Goal: Task Accomplishment & Management: Use online tool/utility

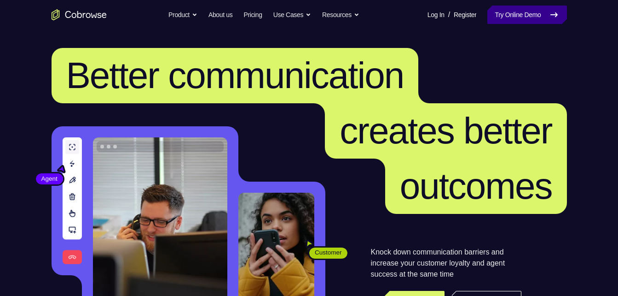
click at [522, 13] on link "Try Online Demo" at bounding box center [527, 15] width 79 height 18
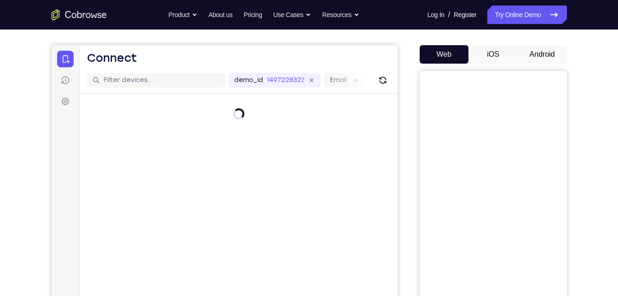
click at [530, 50] on button "Android" at bounding box center [542, 54] width 49 height 18
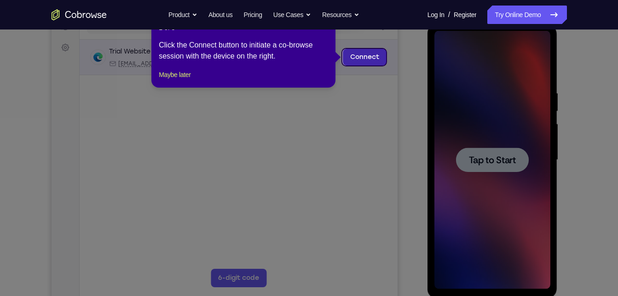
click at [367, 57] on link "Connect" at bounding box center [365, 57] width 44 height 17
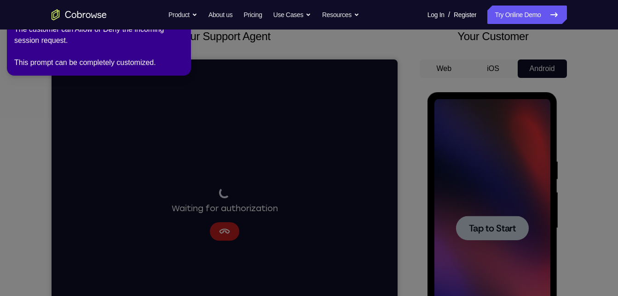
scroll to position [60, 0]
click at [290, 119] on icon at bounding box center [310, 145] width 629 height 299
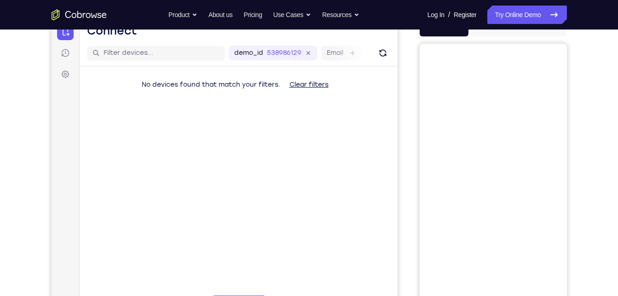
scroll to position [110, 0]
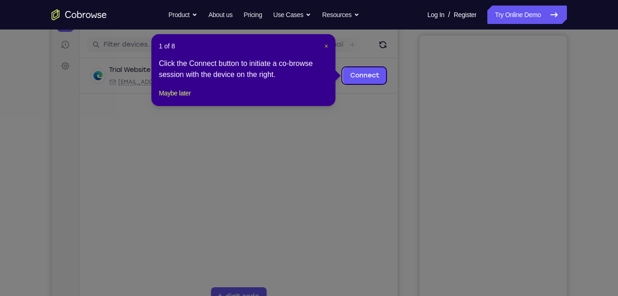
click at [327, 46] on span "×" at bounding box center [327, 45] width 4 height 7
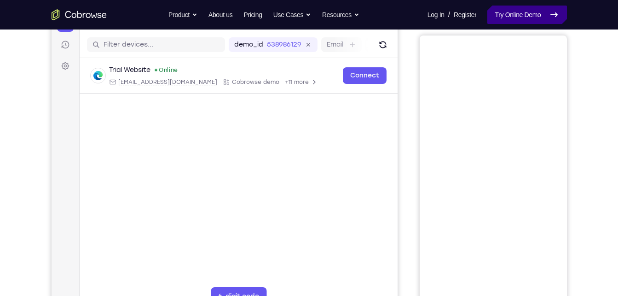
click at [545, 10] on link "Try Online Demo" at bounding box center [527, 15] width 79 height 18
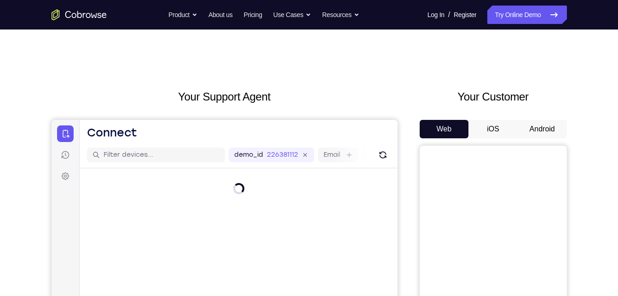
click at [536, 130] on button "Android" at bounding box center [542, 129] width 49 height 18
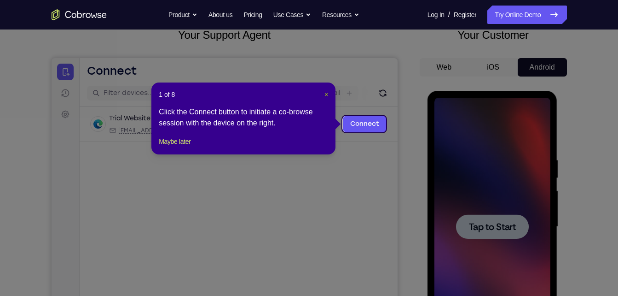
click at [327, 93] on span "×" at bounding box center [327, 94] width 4 height 7
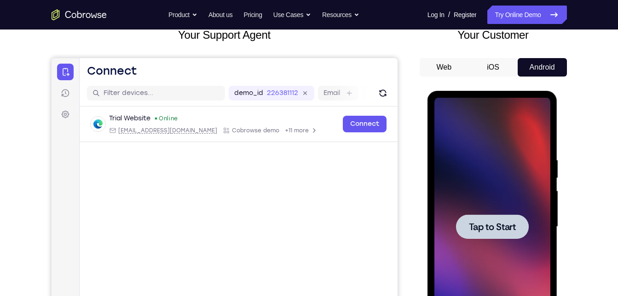
click at [467, 223] on div at bounding box center [492, 226] width 73 height 24
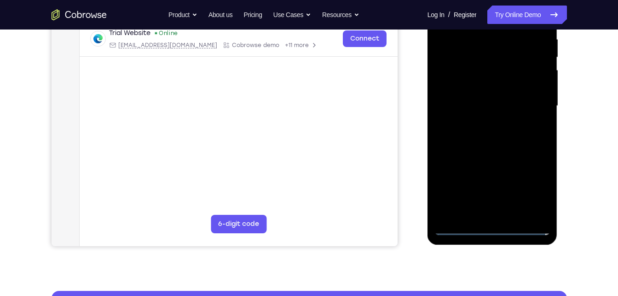
scroll to position [204, 0]
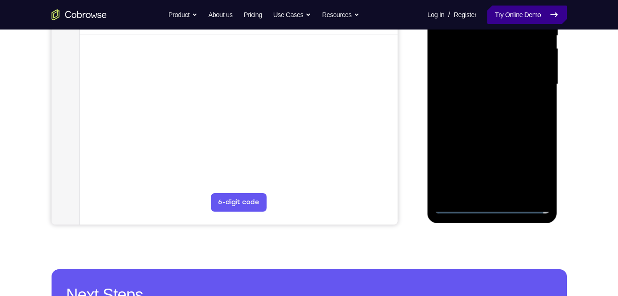
click at [488, 12] on link "Try Online Demo" at bounding box center [527, 15] width 79 height 18
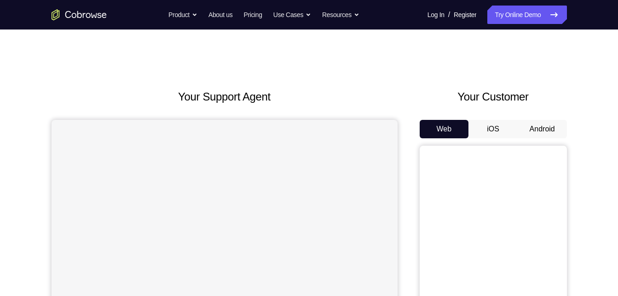
click at [530, 130] on button "Android" at bounding box center [542, 129] width 49 height 18
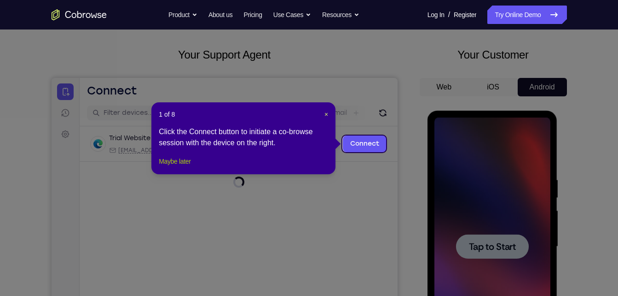
click at [172, 167] on button "Maybe later" at bounding box center [175, 161] width 32 height 11
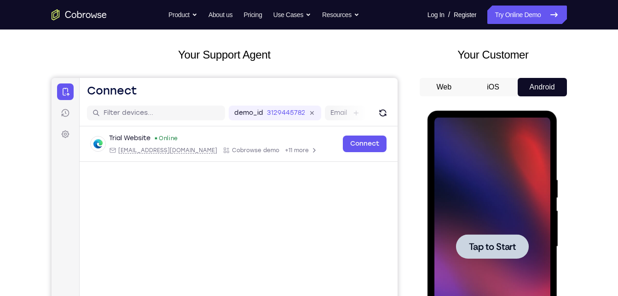
click at [472, 251] on span "Tap to Start" at bounding box center [492, 246] width 47 height 9
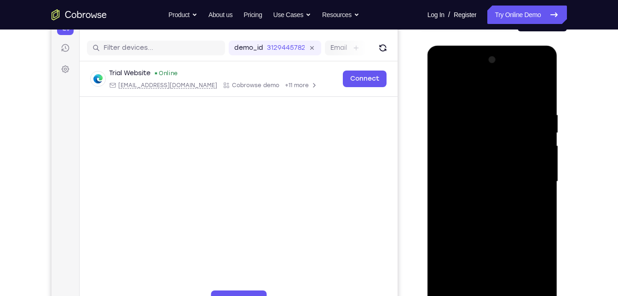
scroll to position [118, 0]
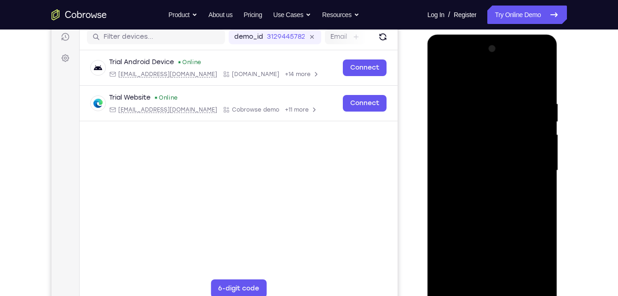
click at [490, 288] on div at bounding box center [493, 170] width 116 height 258
click at [491, 293] on div at bounding box center [493, 170] width 116 height 258
click at [532, 253] on div at bounding box center [493, 170] width 116 height 258
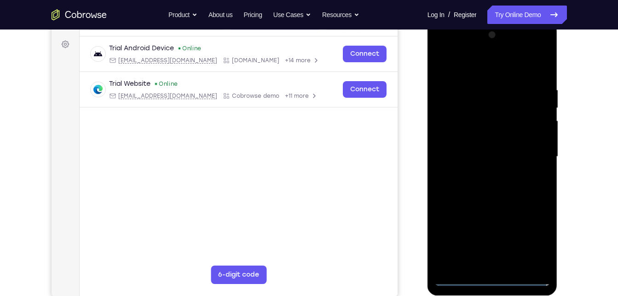
click at [451, 45] on div at bounding box center [493, 157] width 116 height 258
click at [534, 153] on div at bounding box center [493, 157] width 116 height 258
click at [483, 174] on div at bounding box center [493, 157] width 116 height 258
click at [465, 150] on div at bounding box center [493, 157] width 116 height 258
click at [490, 134] on div at bounding box center [493, 157] width 116 height 258
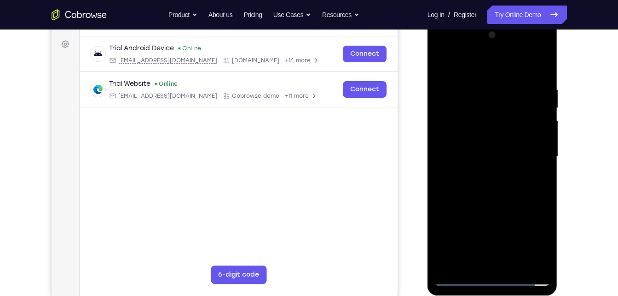
click at [536, 139] on div at bounding box center [493, 157] width 116 height 258
click at [487, 155] on div at bounding box center [493, 157] width 116 height 258
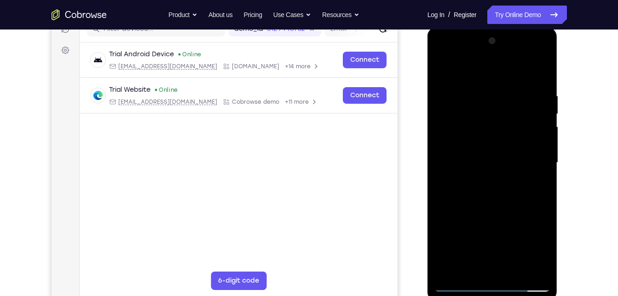
scroll to position [125, 0]
click at [485, 156] on div at bounding box center [493, 163] width 116 height 258
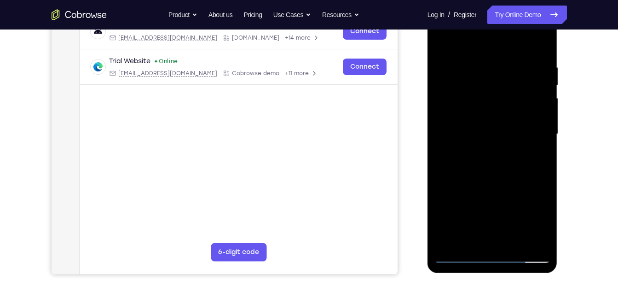
scroll to position [168, 0]
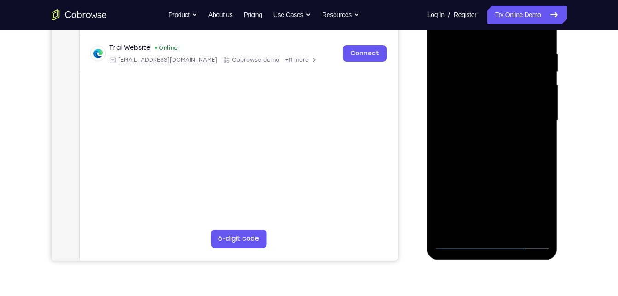
click at [533, 214] on div at bounding box center [493, 121] width 116 height 258
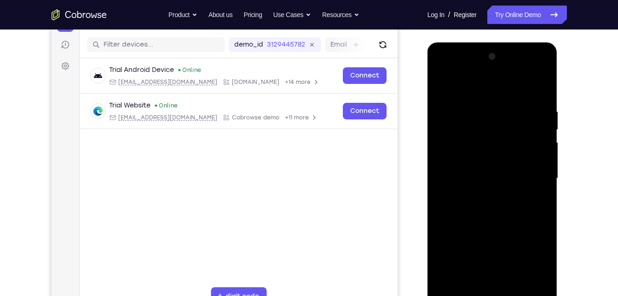
scroll to position [213, 0]
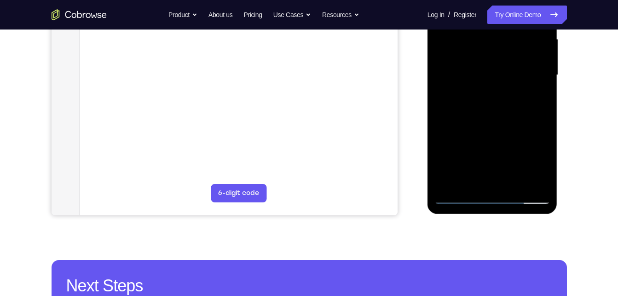
click at [489, 89] on div at bounding box center [493, 75] width 116 height 258
click at [488, 124] on div at bounding box center [493, 75] width 116 height 258
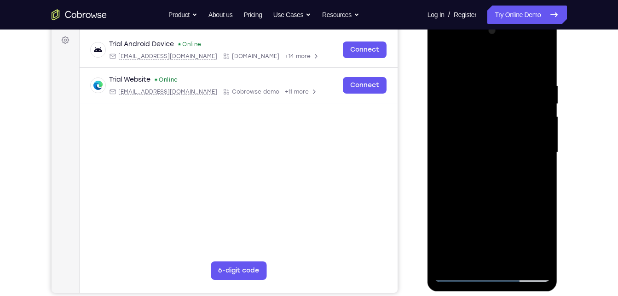
scroll to position [135, 0]
click at [517, 125] on div at bounding box center [493, 153] width 116 height 258
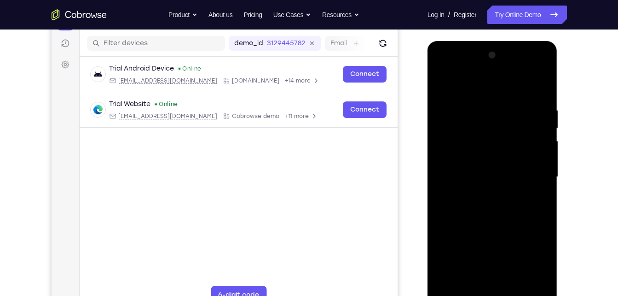
scroll to position [111, 0]
click at [496, 131] on div at bounding box center [493, 177] width 116 height 258
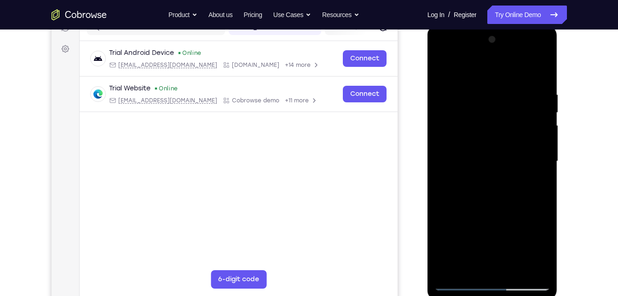
scroll to position [128, 0]
click at [485, 169] on div at bounding box center [493, 161] width 116 height 258
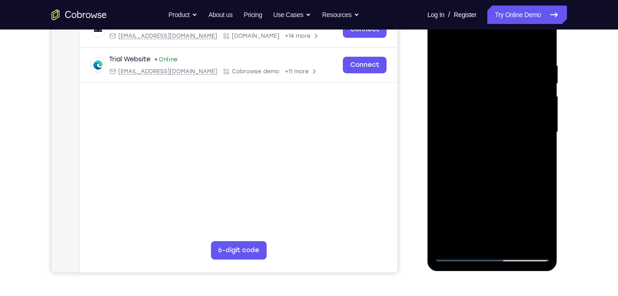
scroll to position [131, 0]
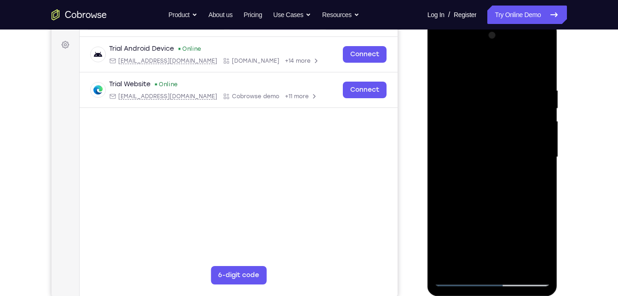
click at [455, 276] on div at bounding box center [493, 157] width 116 height 258
click at [457, 278] on div at bounding box center [493, 157] width 116 height 258
click at [441, 59] on div at bounding box center [493, 157] width 116 height 258
click at [476, 144] on div at bounding box center [493, 157] width 116 height 258
click at [464, 146] on div at bounding box center [493, 157] width 116 height 258
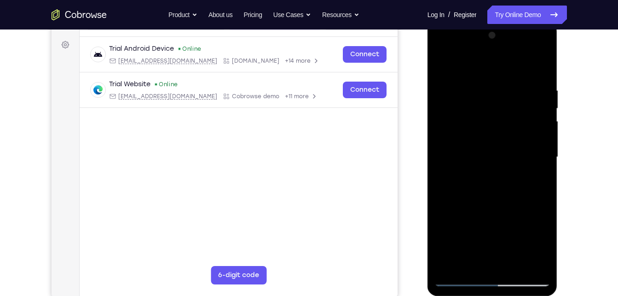
click at [465, 120] on div at bounding box center [493, 157] width 116 height 258
click at [462, 113] on div at bounding box center [493, 157] width 116 height 258
click at [460, 116] on div at bounding box center [493, 157] width 116 height 258
click at [457, 228] on div at bounding box center [493, 157] width 116 height 258
click at [458, 277] on div at bounding box center [493, 157] width 116 height 258
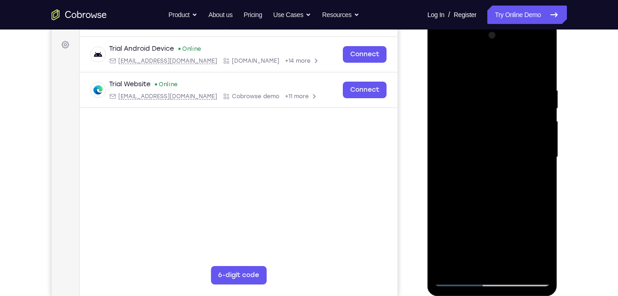
click at [454, 148] on div at bounding box center [493, 157] width 116 height 258
click at [531, 215] on div at bounding box center [493, 157] width 116 height 258
click at [509, 213] on div at bounding box center [493, 157] width 116 height 258
click at [459, 230] on div at bounding box center [493, 157] width 116 height 258
click at [533, 210] on div at bounding box center [493, 157] width 116 height 258
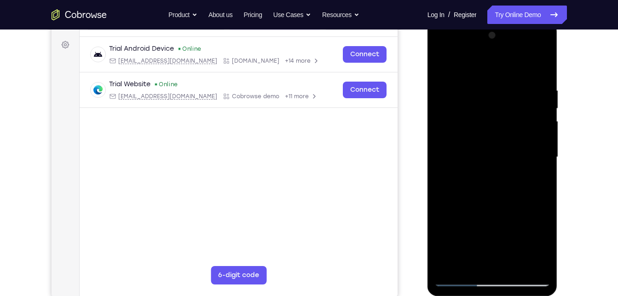
click at [508, 212] on div at bounding box center [493, 157] width 116 height 258
click at [539, 227] on div at bounding box center [493, 157] width 116 height 258
click at [512, 248] on div at bounding box center [493, 157] width 116 height 258
click at [464, 212] on div at bounding box center [493, 157] width 116 height 258
click at [455, 230] on div at bounding box center [493, 157] width 116 height 258
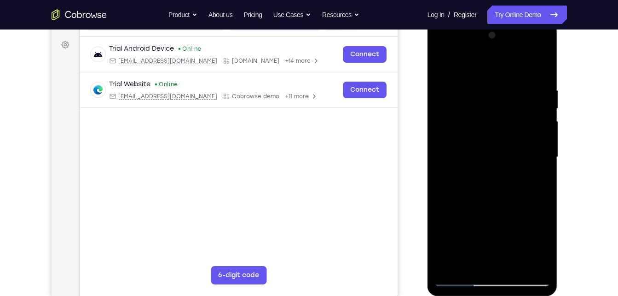
click at [455, 230] on div at bounding box center [493, 157] width 116 height 258
click at [444, 261] on div at bounding box center [493, 157] width 116 height 258
click at [454, 209] on div at bounding box center [493, 157] width 116 height 258
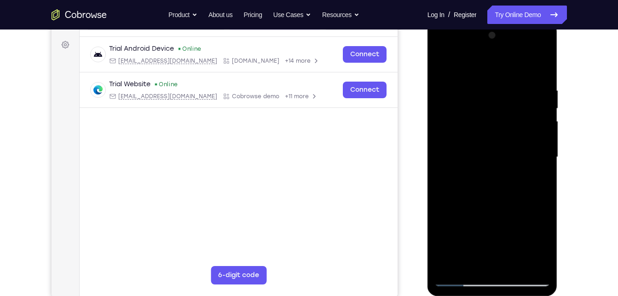
click at [460, 143] on div at bounding box center [493, 157] width 116 height 258
click at [442, 249] on div at bounding box center [493, 157] width 116 height 258
click at [545, 214] on div at bounding box center [493, 157] width 116 height 258
click at [534, 214] on div at bounding box center [493, 157] width 116 height 258
click at [510, 214] on div at bounding box center [493, 157] width 116 height 258
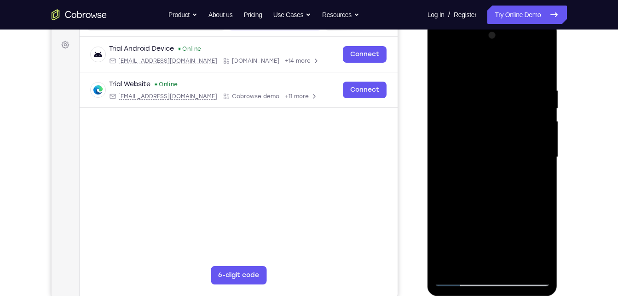
click at [542, 231] on div at bounding box center [493, 157] width 116 height 258
click at [443, 227] on div at bounding box center [493, 157] width 116 height 258
click at [440, 261] on div at bounding box center [493, 157] width 116 height 258
click at [440, 229] on div at bounding box center [493, 157] width 116 height 258
click at [450, 214] on div at bounding box center [493, 157] width 116 height 258
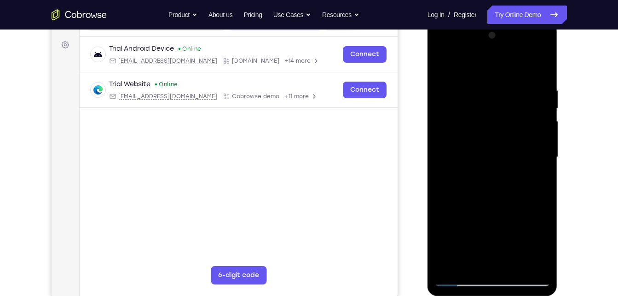
click at [546, 210] on div at bounding box center [493, 157] width 116 height 258
click at [488, 211] on div at bounding box center [493, 157] width 116 height 258
click at [467, 157] on div at bounding box center [493, 157] width 116 height 258
click at [491, 196] on div at bounding box center [493, 157] width 116 height 258
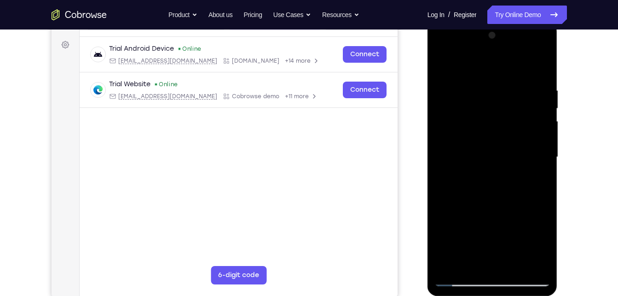
click at [456, 152] on div at bounding box center [493, 157] width 116 height 258
click at [460, 119] on div at bounding box center [493, 157] width 116 height 258
click at [459, 230] on div at bounding box center [493, 157] width 116 height 258
click at [451, 158] on div at bounding box center [493, 157] width 116 height 258
click at [464, 188] on div at bounding box center [493, 157] width 116 height 258
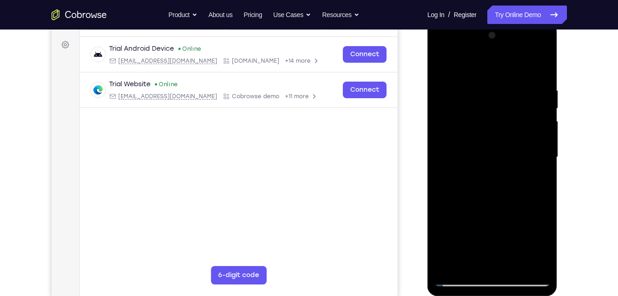
click at [464, 188] on div at bounding box center [493, 157] width 116 height 258
click at [478, 166] on div at bounding box center [493, 157] width 116 height 258
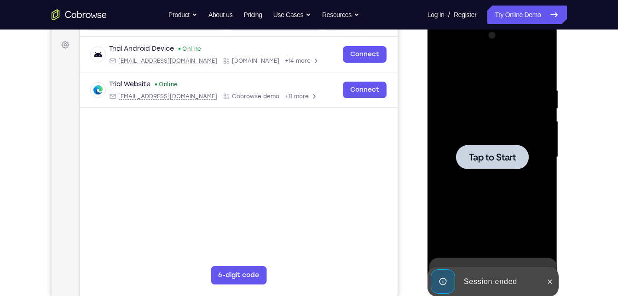
click at [475, 150] on div at bounding box center [492, 157] width 73 height 24
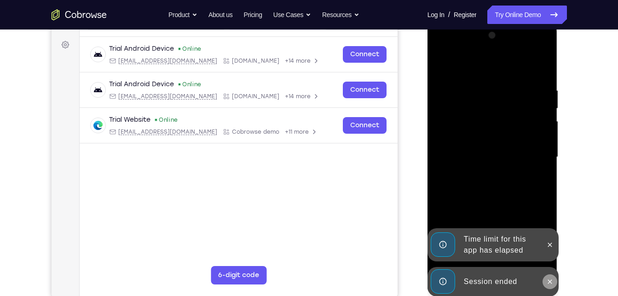
click at [549, 281] on icon at bounding box center [549, 281] width 7 height 7
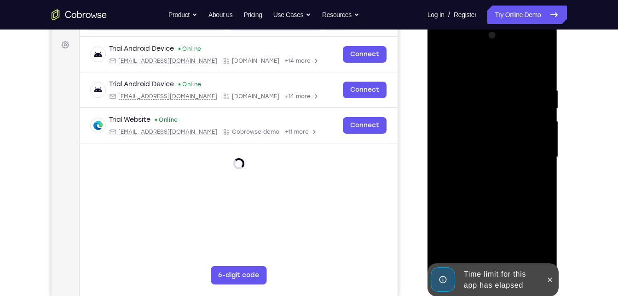
click at [548, 252] on div "Online web based iOS Simulators and Android Emulators. Run iPhone, iPad, Mobile…" at bounding box center [493, 159] width 131 height 276
click at [550, 276] on icon at bounding box center [549, 279] width 7 height 7
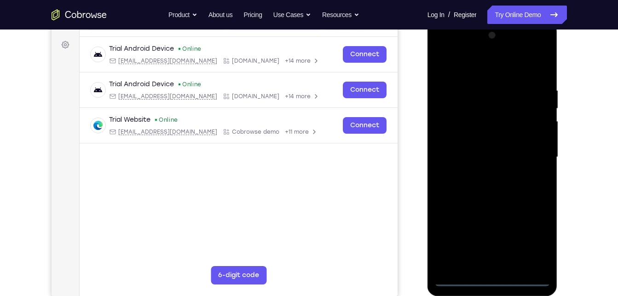
click at [493, 276] on div at bounding box center [493, 157] width 116 height 258
click at [540, 238] on div at bounding box center [493, 157] width 116 height 258
click at [457, 43] on div at bounding box center [493, 157] width 116 height 258
click at [535, 150] on div at bounding box center [493, 157] width 116 height 258
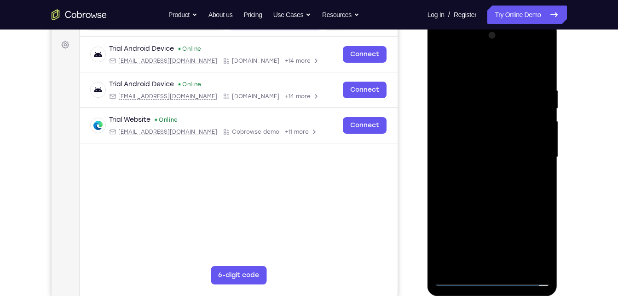
click at [478, 175] on div at bounding box center [493, 157] width 116 height 258
click at [471, 148] on div at bounding box center [493, 157] width 116 height 258
click at [543, 213] on div at bounding box center [493, 157] width 116 height 258
click at [545, 211] on div at bounding box center [493, 157] width 116 height 258
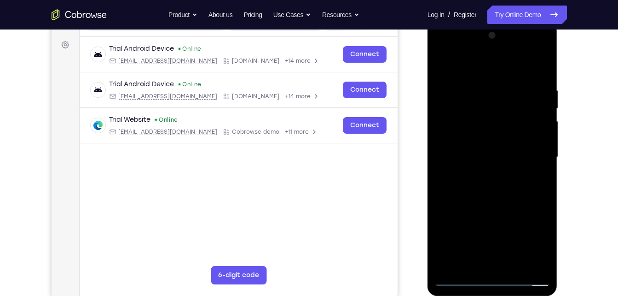
click at [493, 246] on div at bounding box center [493, 157] width 116 height 258
click at [483, 209] on div at bounding box center [493, 157] width 116 height 258
click at [442, 263] on div at bounding box center [493, 157] width 116 height 258
click at [472, 232] on div at bounding box center [493, 157] width 116 height 258
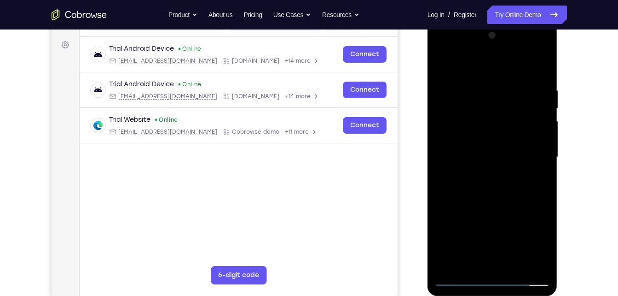
click at [443, 266] on div at bounding box center [493, 157] width 116 height 258
click at [543, 213] on div at bounding box center [493, 157] width 116 height 258
click at [532, 215] on div at bounding box center [493, 157] width 116 height 258
click at [509, 215] on div at bounding box center [493, 157] width 116 height 258
click at [536, 227] on div at bounding box center [493, 157] width 116 height 258
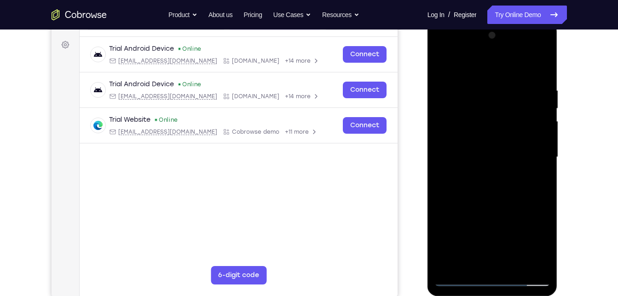
click at [442, 229] on div at bounding box center [493, 157] width 116 height 258
click at [509, 212] on div at bounding box center [493, 157] width 116 height 258
click at [468, 142] on div at bounding box center [493, 157] width 116 height 258
click at [444, 242] on div at bounding box center [493, 157] width 116 height 258
click at [545, 213] on div at bounding box center [493, 157] width 116 height 258
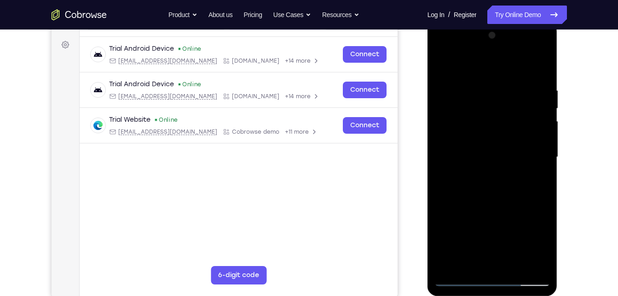
click at [530, 213] on div at bounding box center [493, 157] width 116 height 258
click at [508, 215] on div at bounding box center [493, 157] width 116 height 258
click at [540, 232] on div at bounding box center [493, 157] width 116 height 258
click at [447, 229] on div at bounding box center [493, 157] width 116 height 258
click at [445, 266] on div at bounding box center [493, 157] width 116 height 258
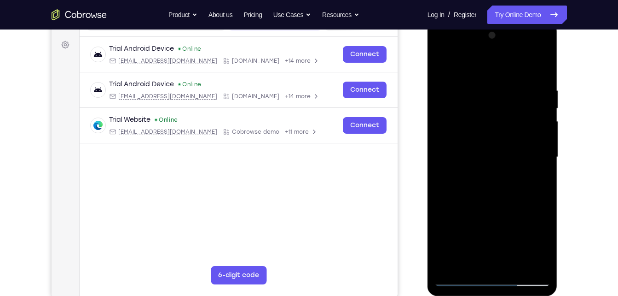
click at [443, 230] on div at bounding box center [493, 157] width 116 height 258
click at [452, 218] on div at bounding box center [493, 157] width 116 height 258
click at [542, 213] on div at bounding box center [493, 157] width 116 height 258
click at [487, 214] on div at bounding box center [493, 157] width 116 height 258
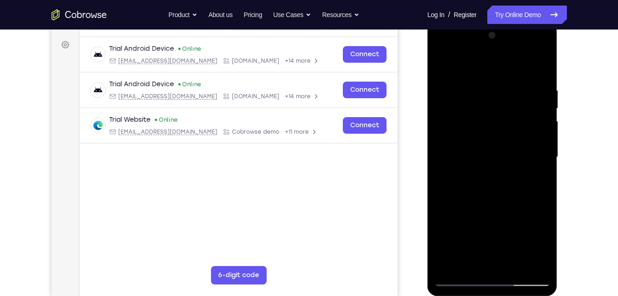
click at [470, 153] on div at bounding box center [493, 157] width 116 height 258
click at [477, 186] on div at bounding box center [493, 157] width 116 height 258
click at [535, 168] on div at bounding box center [493, 157] width 116 height 258
click at [440, 64] on div at bounding box center [493, 157] width 116 height 258
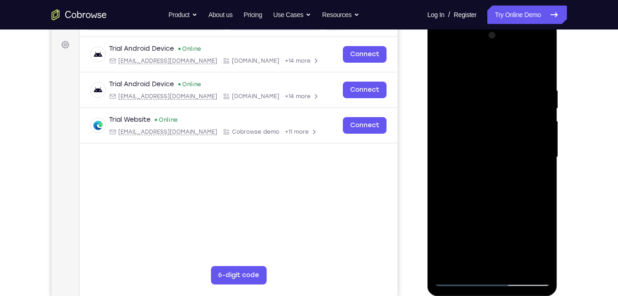
click at [474, 145] on div at bounding box center [493, 157] width 116 height 258
click at [465, 104] on div at bounding box center [493, 157] width 116 height 258
click at [457, 139] on div at bounding box center [493, 157] width 116 height 258
click at [439, 242] on div at bounding box center [493, 157] width 116 height 258
click at [544, 212] on div at bounding box center [493, 157] width 116 height 258
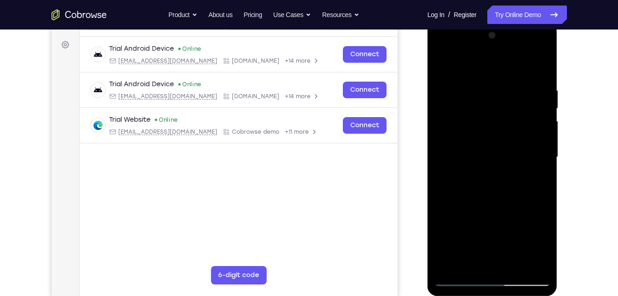
click at [532, 213] on div at bounding box center [493, 157] width 116 height 258
click at [510, 215] on div at bounding box center [493, 157] width 116 height 258
click at [540, 228] on div at bounding box center [493, 157] width 116 height 258
click at [446, 229] on div at bounding box center [493, 157] width 116 height 258
click at [535, 139] on div at bounding box center [493, 157] width 116 height 258
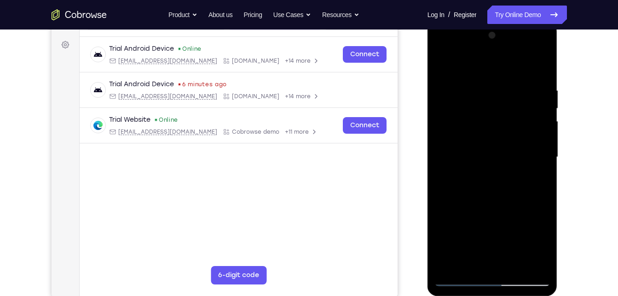
click at [529, 263] on div at bounding box center [493, 157] width 116 height 258
click at [453, 198] on div at bounding box center [493, 157] width 116 height 258
click at [542, 198] on div at bounding box center [493, 157] width 116 height 258
click at [485, 197] on div at bounding box center [493, 157] width 116 height 258
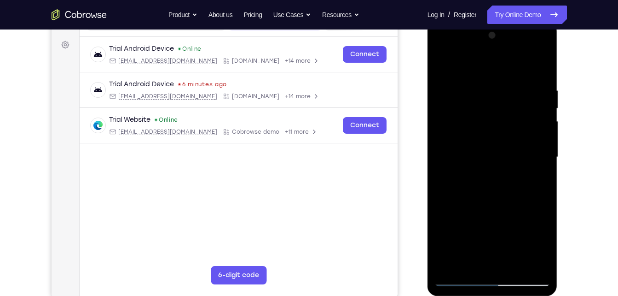
click at [477, 160] on div at bounding box center [493, 157] width 116 height 258
click at [475, 186] on div at bounding box center [493, 157] width 116 height 258
click at [476, 171] on div at bounding box center [493, 157] width 116 height 258
click at [458, 154] on div at bounding box center [493, 157] width 116 height 258
click at [470, 189] on div at bounding box center [493, 157] width 116 height 258
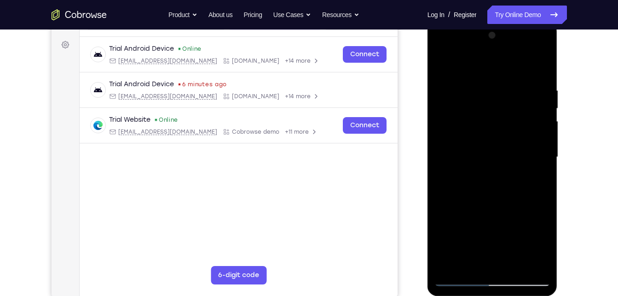
click at [470, 189] on div at bounding box center [493, 157] width 116 height 258
click at [489, 279] on div at bounding box center [493, 157] width 116 height 258
click at [535, 242] on div at bounding box center [493, 157] width 116 height 258
click at [533, 54] on div at bounding box center [493, 157] width 116 height 258
click at [543, 84] on div at bounding box center [493, 157] width 116 height 258
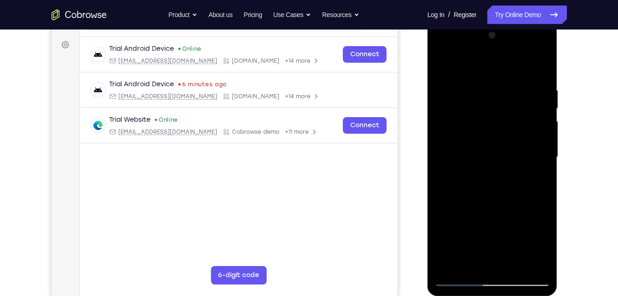
click at [441, 49] on div at bounding box center [493, 157] width 116 height 258
click at [542, 44] on div at bounding box center [493, 157] width 116 height 258
click at [498, 92] on div at bounding box center [493, 157] width 116 height 258
click at [482, 50] on div at bounding box center [493, 157] width 116 height 258
click at [521, 214] on div at bounding box center [493, 157] width 116 height 258
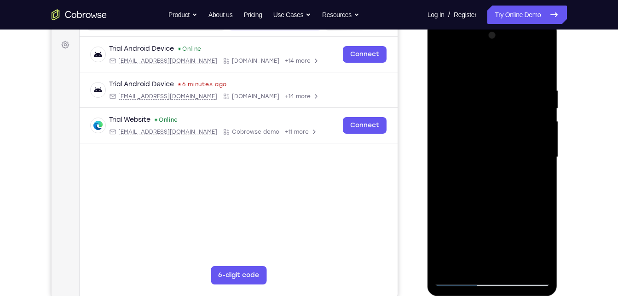
click at [514, 246] on div at bounding box center [493, 157] width 116 height 258
click at [456, 231] on div at bounding box center [493, 157] width 116 height 258
click at [466, 142] on div at bounding box center [493, 157] width 116 height 258
click at [482, 171] on div at bounding box center [493, 157] width 116 height 258
click at [480, 149] on div at bounding box center [493, 157] width 116 height 258
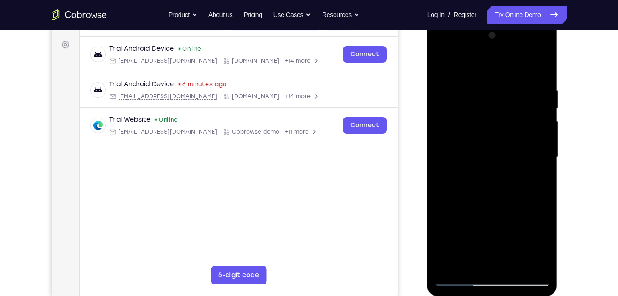
click at [459, 105] on div at bounding box center [493, 157] width 116 height 258
click at [458, 132] on div at bounding box center [493, 157] width 116 height 258
click at [442, 242] on div at bounding box center [493, 157] width 116 height 258
click at [544, 216] on div at bounding box center [493, 157] width 116 height 258
click at [534, 215] on div at bounding box center [493, 157] width 116 height 258
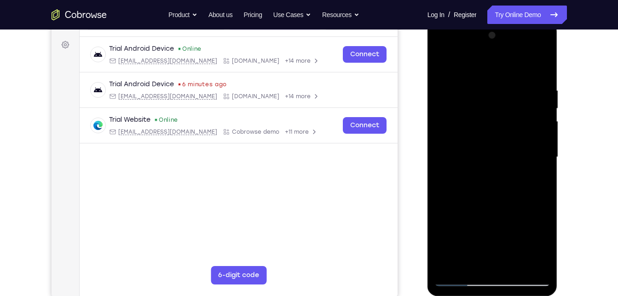
click at [510, 213] on div at bounding box center [493, 157] width 116 height 258
click at [540, 231] on div at bounding box center [493, 157] width 116 height 258
click at [448, 227] on div at bounding box center [493, 157] width 116 height 258
click at [443, 263] on div at bounding box center [493, 157] width 116 height 258
click at [441, 231] on div at bounding box center [493, 157] width 116 height 258
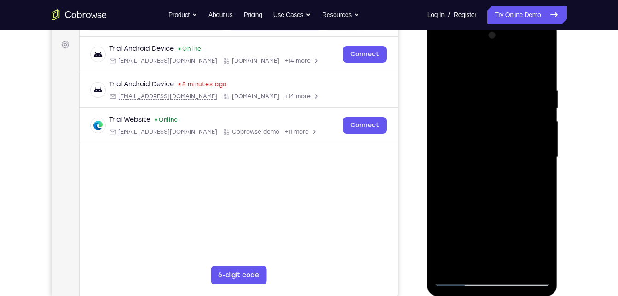
click at [453, 209] on div at bounding box center [493, 157] width 116 height 258
click at [545, 213] on div at bounding box center [493, 157] width 116 height 258
click at [487, 212] on div at bounding box center [493, 157] width 116 height 258
click at [469, 156] on div at bounding box center [493, 157] width 116 height 258
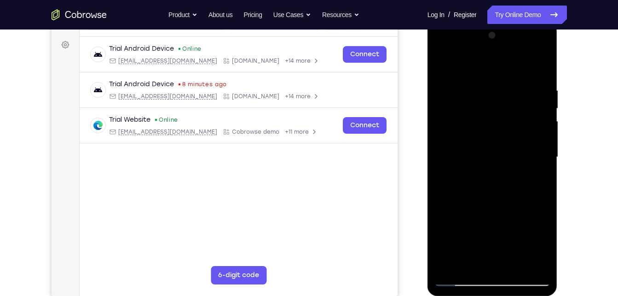
click at [496, 279] on div at bounding box center [493, 157] width 116 height 258
click at [530, 234] on div at bounding box center [493, 157] width 116 height 258
click at [531, 50] on div at bounding box center [493, 157] width 116 height 258
click at [543, 67] on div at bounding box center [493, 157] width 116 height 258
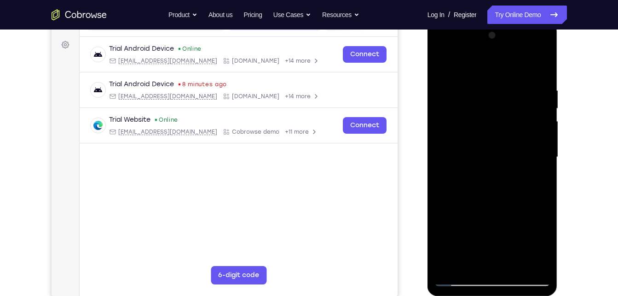
click at [485, 49] on div at bounding box center [493, 157] width 116 height 258
click at [469, 88] on div at bounding box center [493, 157] width 116 height 258
click at [453, 127] on div at bounding box center [493, 157] width 116 height 258
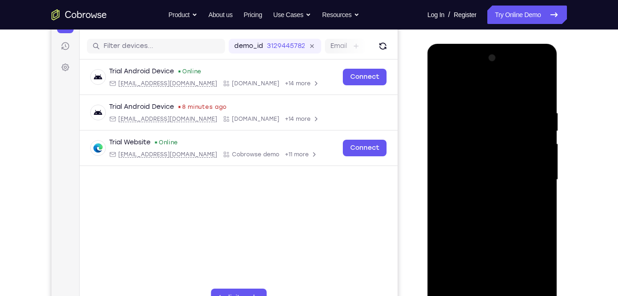
scroll to position [108, 0]
click at [480, 198] on div at bounding box center [493, 180] width 116 height 258
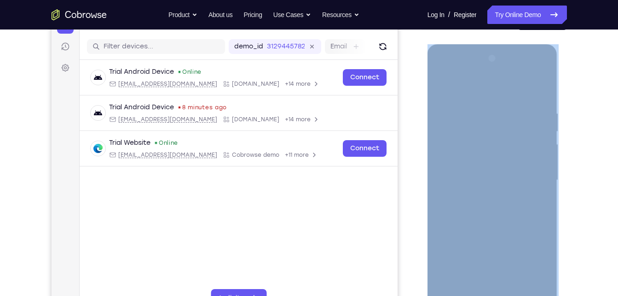
drag, startPoint x: 985, startPoint y: 76, endPoint x: 501, endPoint y: 95, distance: 484.2
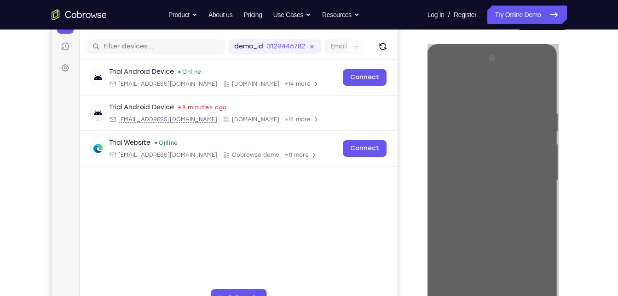
click at [381, 210] on main "demo_id 3129445782 3129445782 Email User ID Device ID Device name 6-digit code …" at bounding box center [238, 188] width 318 height 308
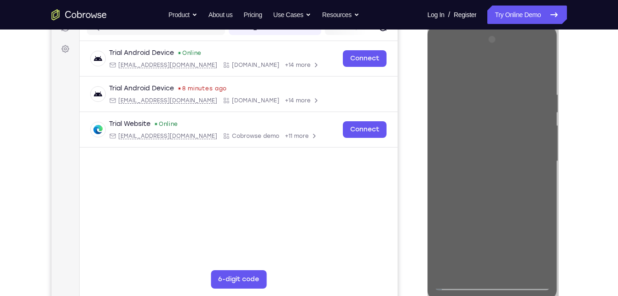
scroll to position [127, 0]
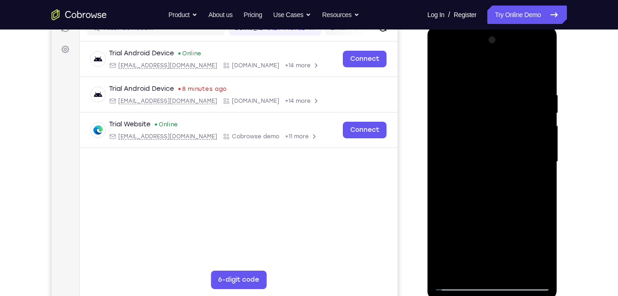
click at [403, 184] on div "Your Support Agent Your Customer Web iOS Android" at bounding box center [310, 132] width 516 height 340
